Goal: Navigation & Orientation: Find specific page/section

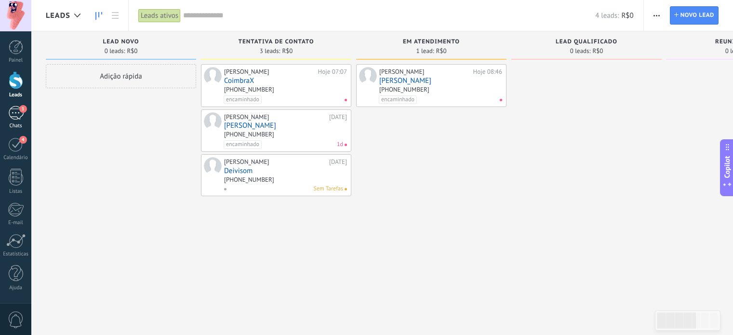
click at [13, 113] on div "1" at bounding box center [15, 113] width 15 height 14
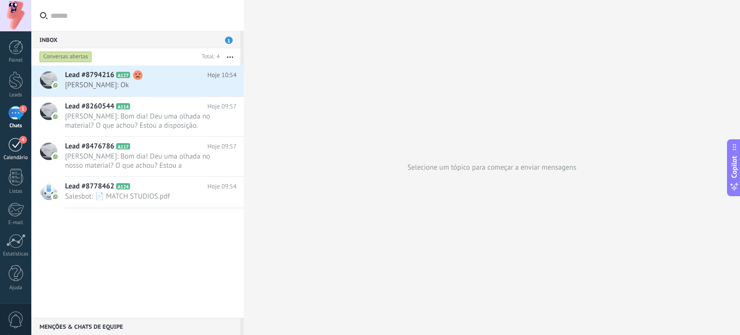
click at [17, 145] on div "4" at bounding box center [15, 144] width 15 height 15
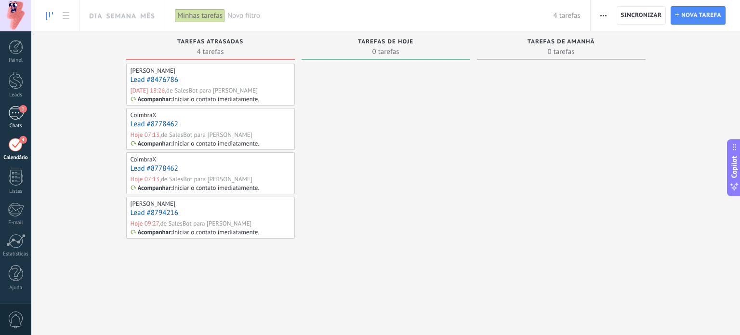
click at [15, 109] on div "1" at bounding box center [15, 113] width 15 height 14
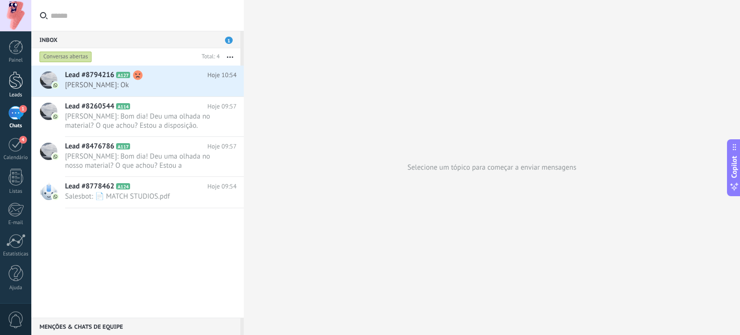
click at [16, 81] on div at bounding box center [16, 80] width 14 height 18
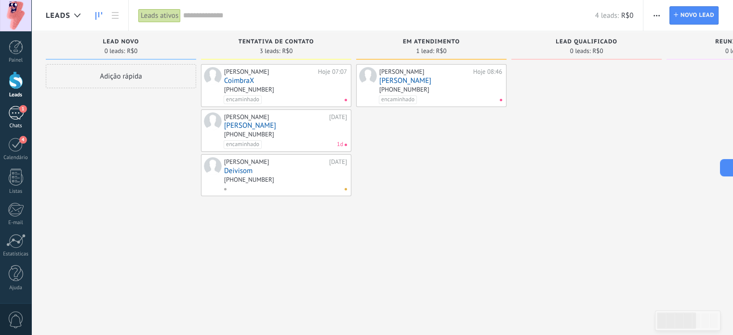
click at [12, 116] on div "1" at bounding box center [15, 113] width 15 height 14
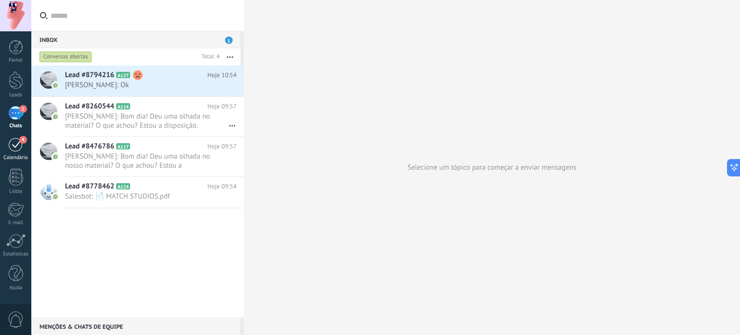
click at [19, 145] on div "4" at bounding box center [15, 144] width 15 height 15
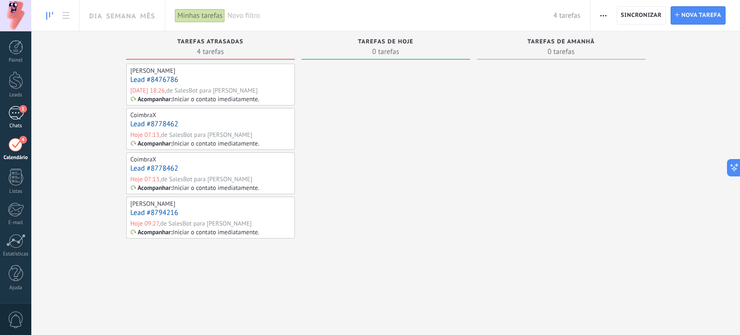
click at [14, 114] on div "1" at bounding box center [15, 113] width 15 height 14
